Goal: Task Accomplishment & Management: Manage account settings

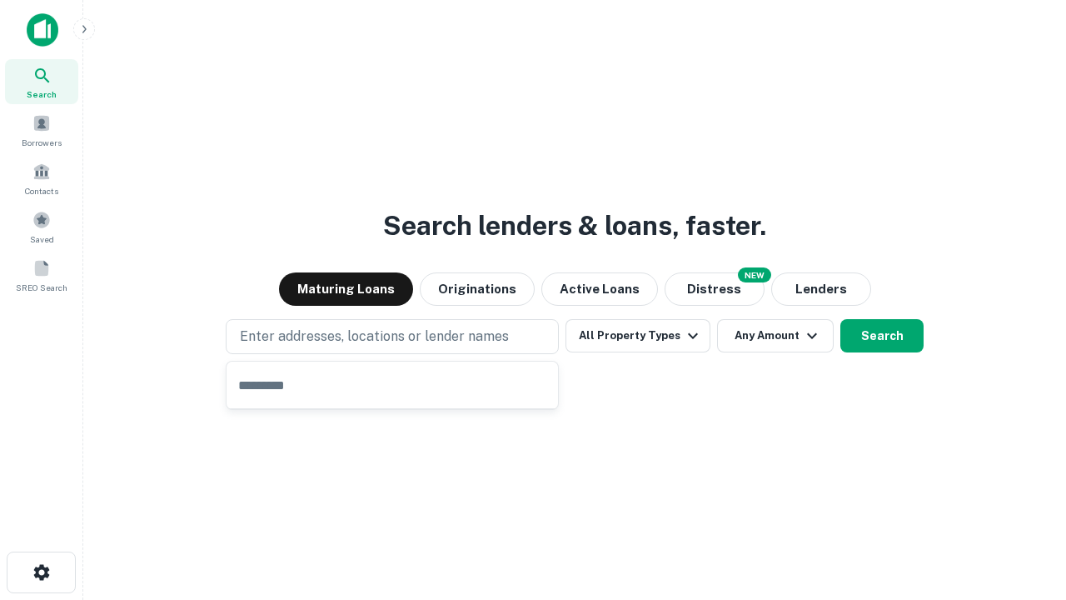
type input "**********"
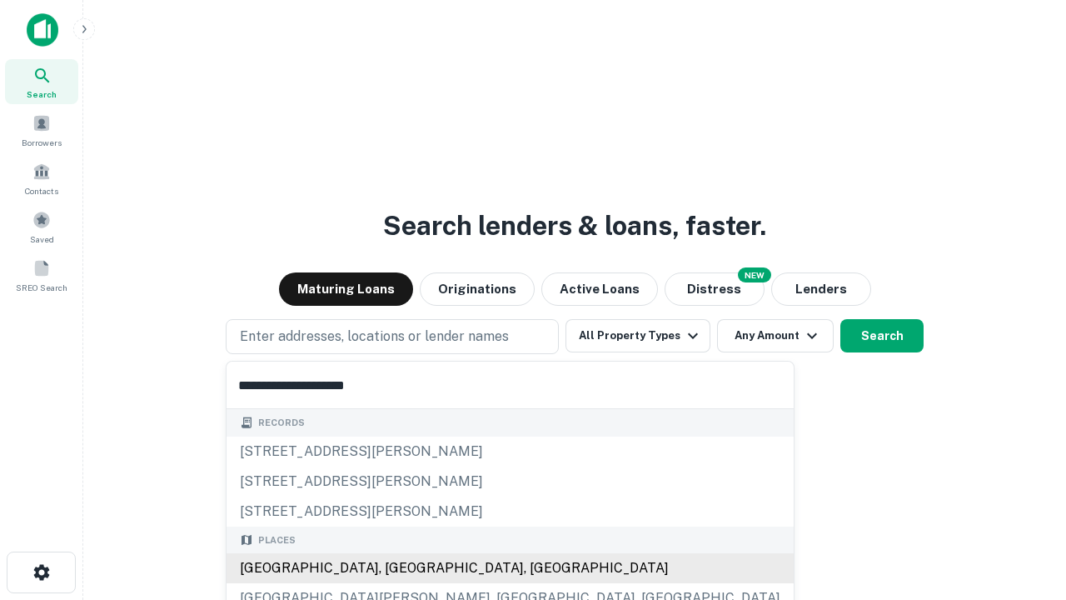
click at [398, 568] on div "Santa Monica, CA, USA" at bounding box center [510, 568] width 567 height 30
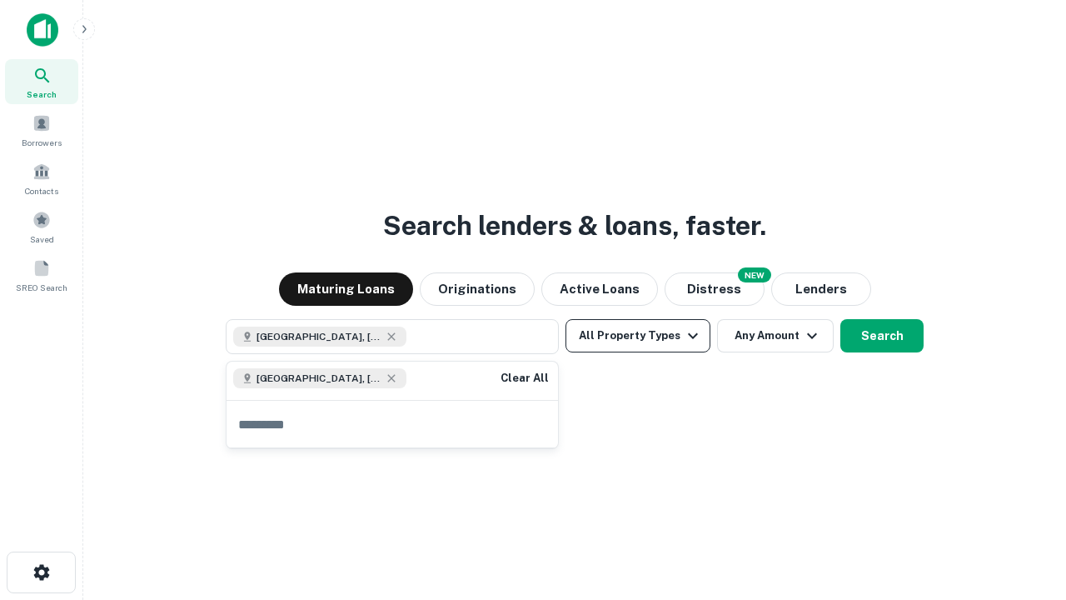
click at [638, 336] on button "All Property Types" at bounding box center [638, 335] width 145 height 33
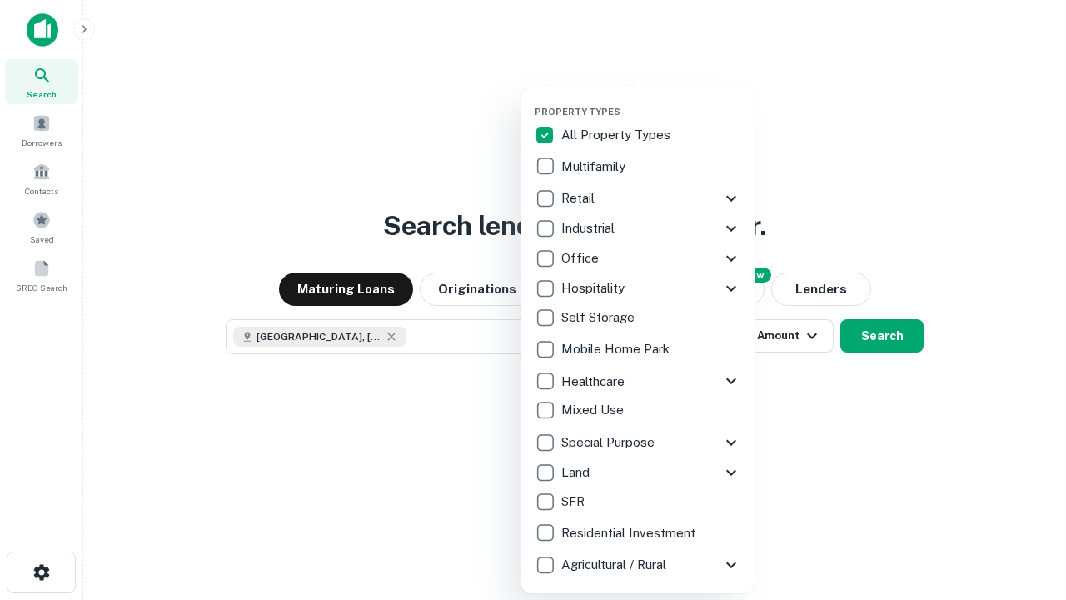
click at [651, 101] on button "button" at bounding box center [651, 101] width 233 height 1
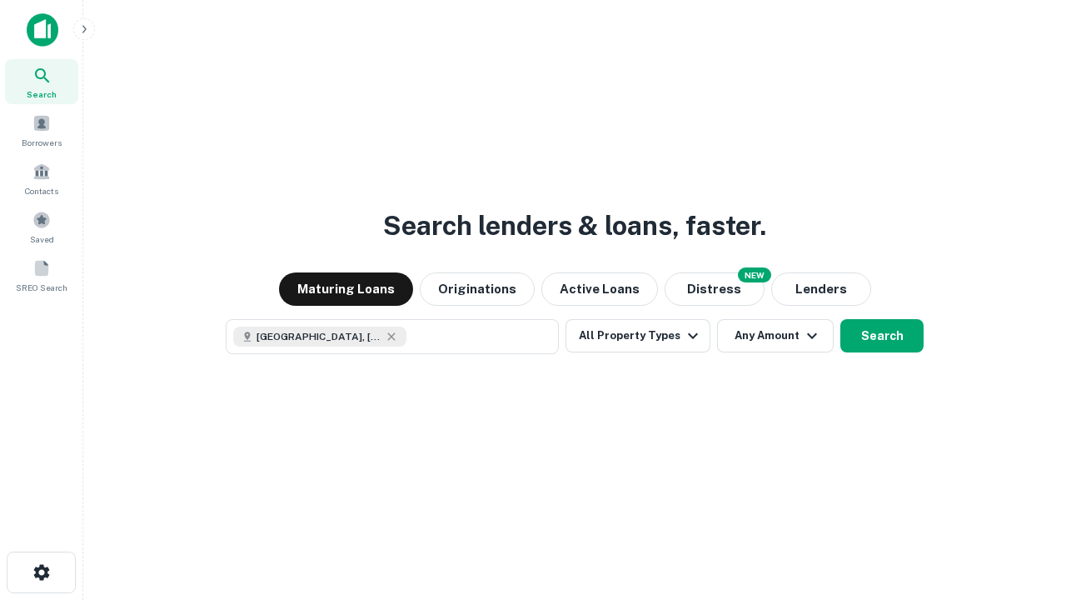
scroll to position [27, 0]
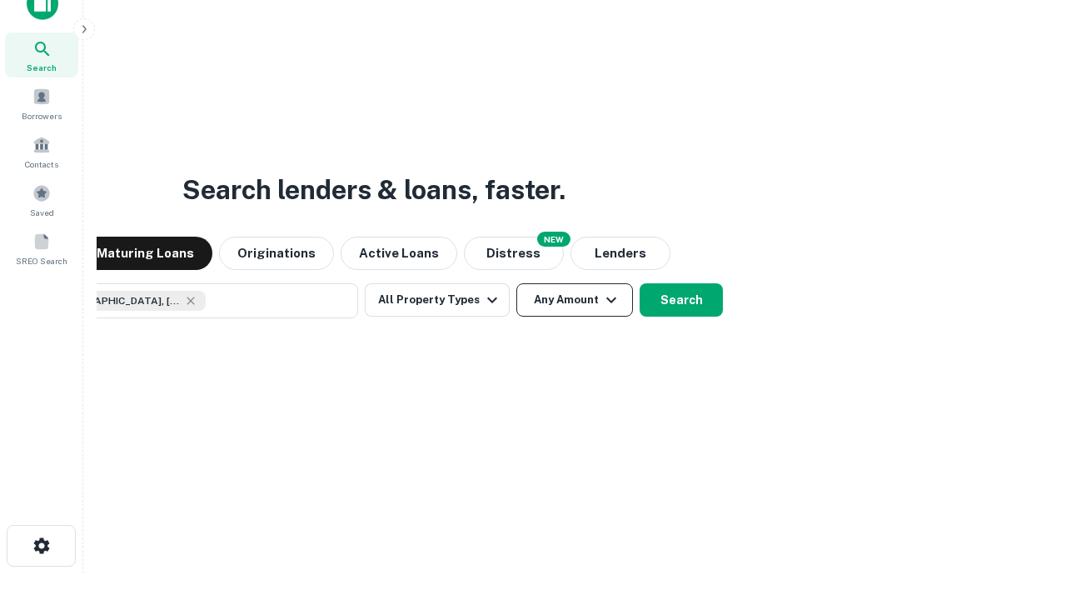
click at [516, 283] on button "Any Amount" at bounding box center [574, 299] width 117 height 33
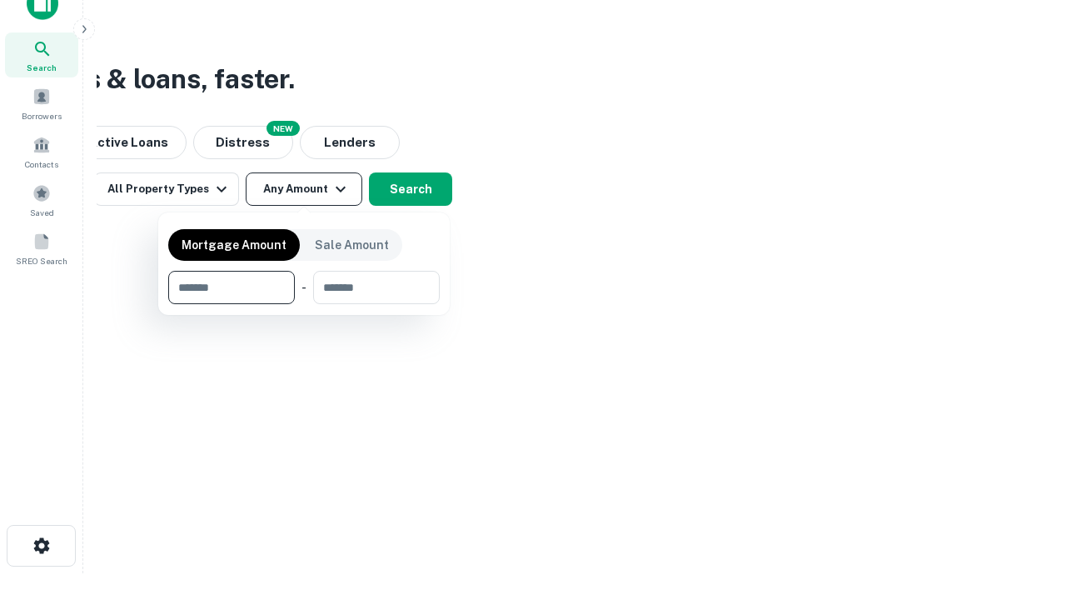
type input "*******"
click at [304, 304] on button "button" at bounding box center [304, 304] width 272 height 1
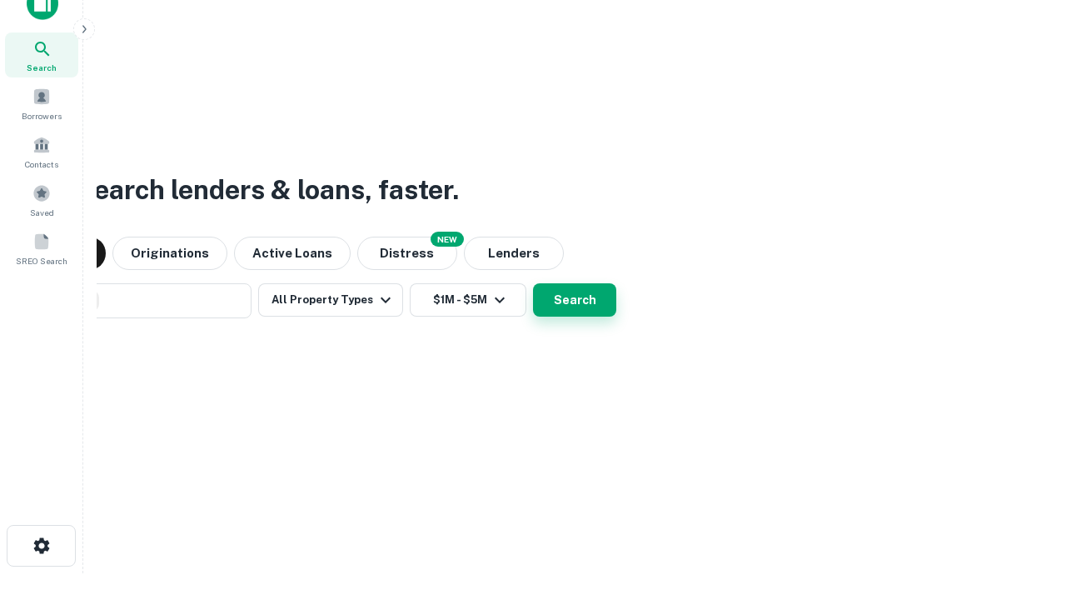
click at [533, 283] on button "Search" at bounding box center [574, 299] width 83 height 33
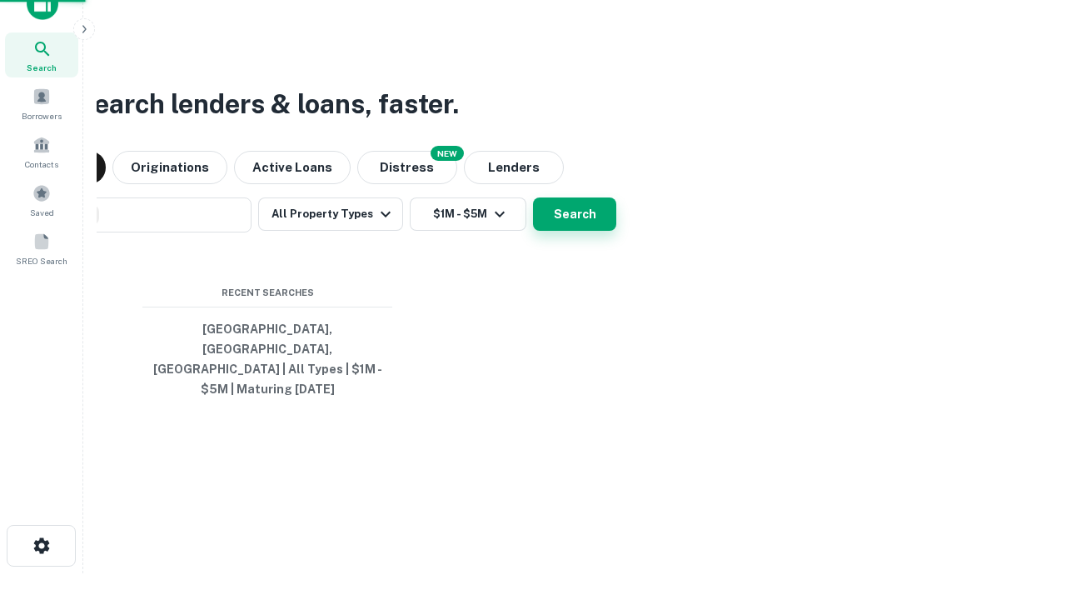
scroll to position [54, 471]
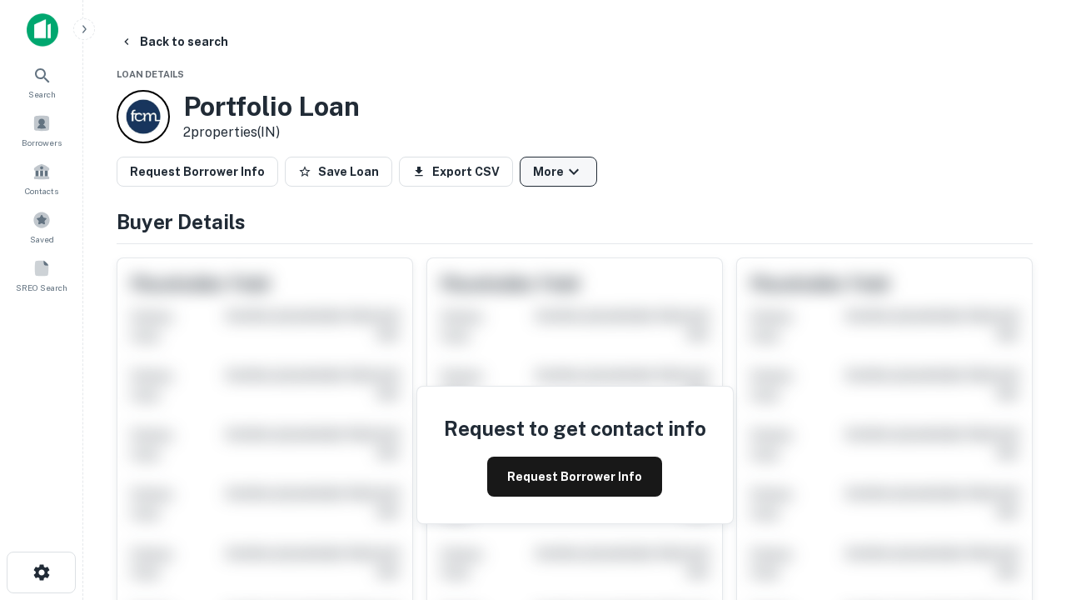
click at [558, 172] on button "More" at bounding box center [558, 172] width 77 height 30
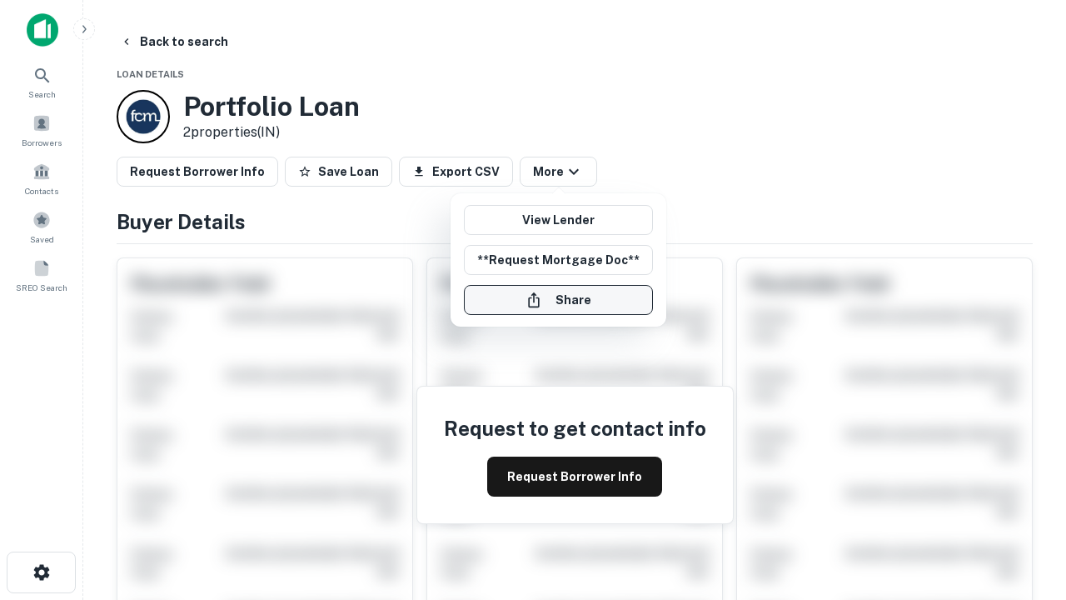
click at [558, 300] on button "Share" at bounding box center [558, 300] width 189 height 30
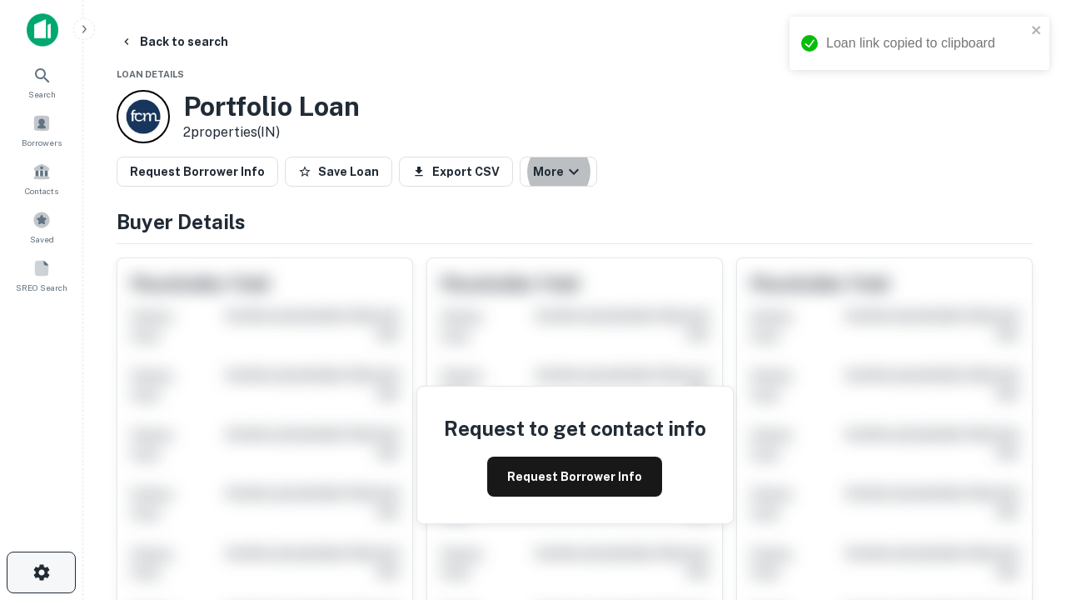
click at [41, 572] on icon "button" at bounding box center [42, 572] width 20 height 20
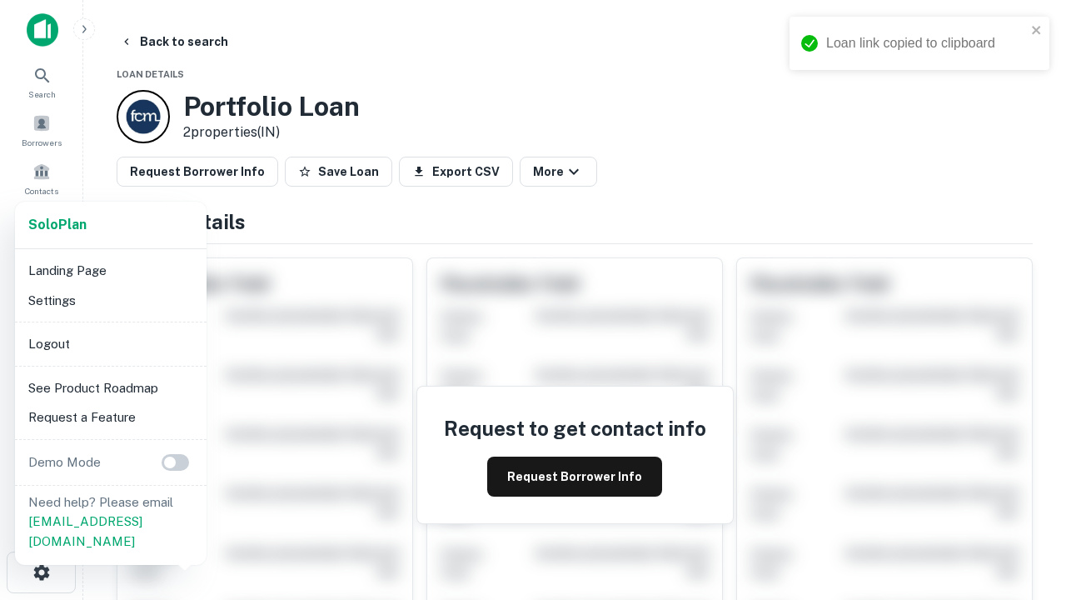
click at [110, 343] on li "Logout" at bounding box center [111, 344] width 178 height 30
